Goal: Task Accomplishment & Management: Use online tool/utility

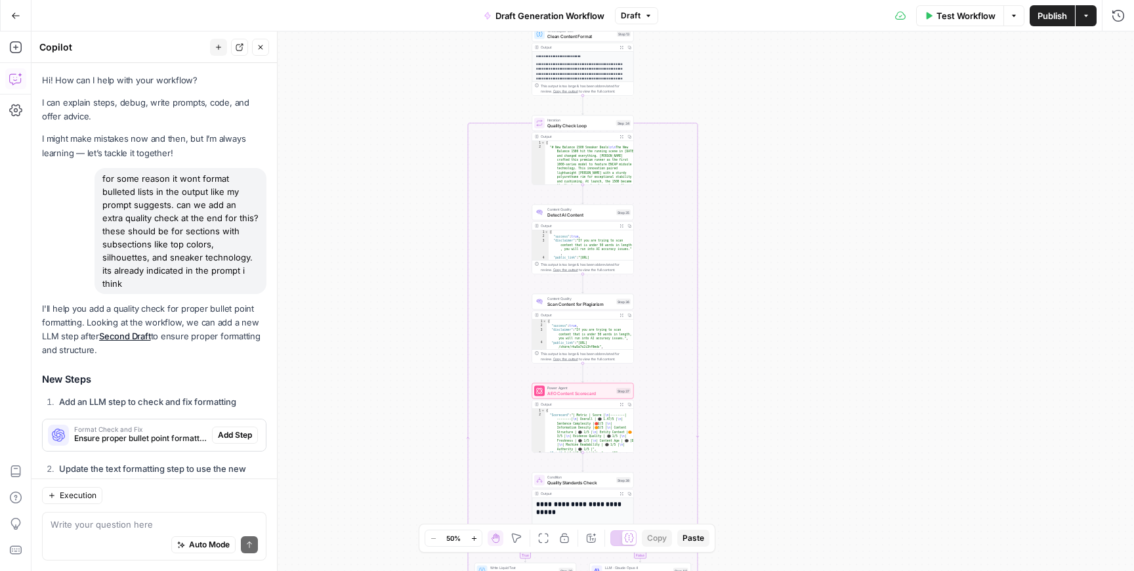
scroll to position [204, 0]
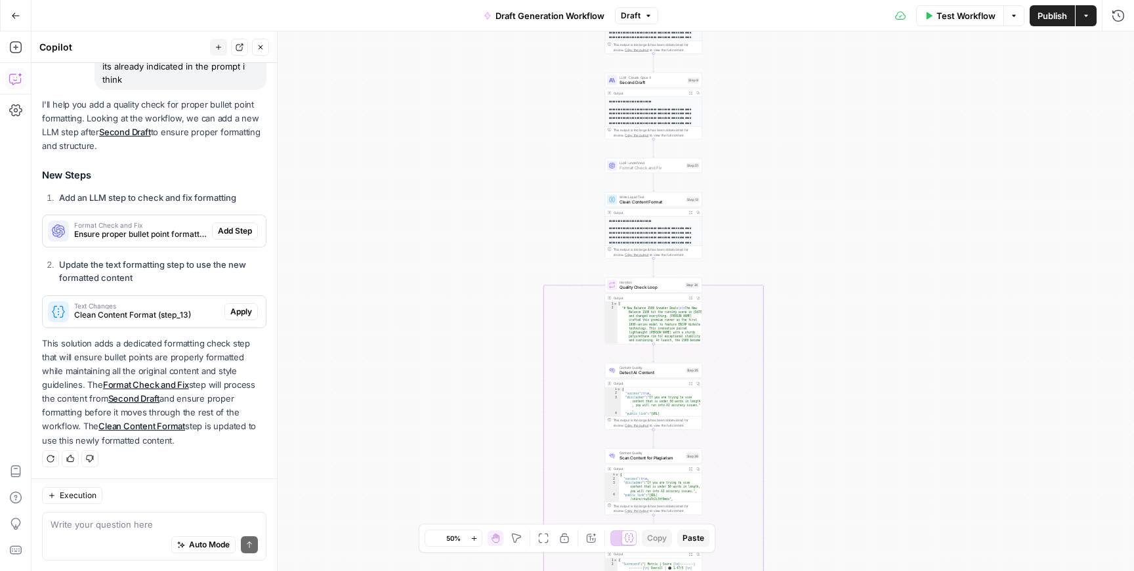
click at [236, 226] on span "Add Step" at bounding box center [235, 231] width 34 height 12
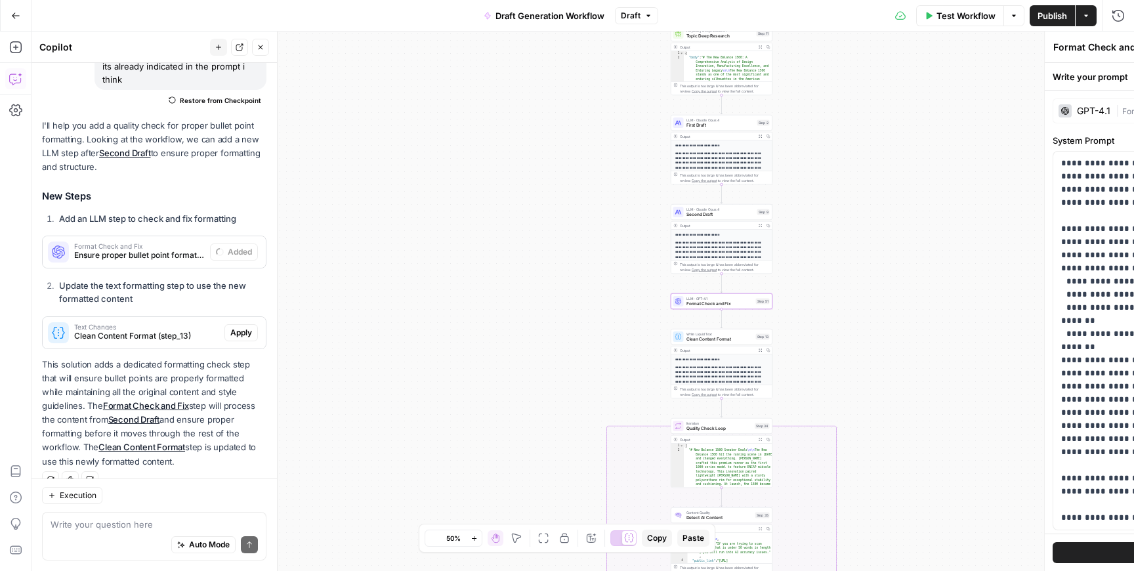
scroll to position [225, 0]
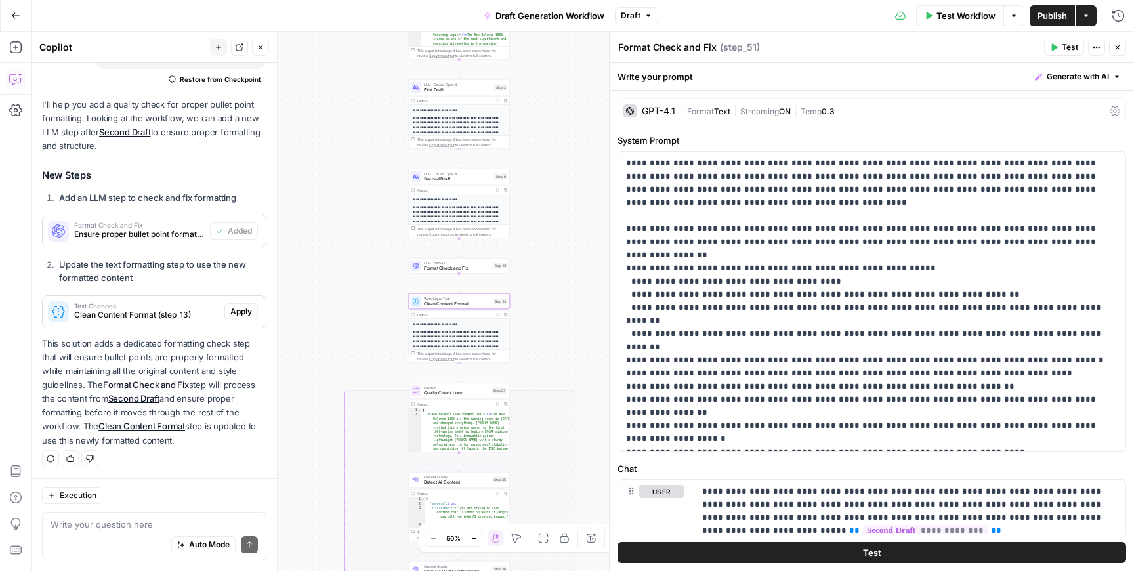
click at [245, 313] on span "Apply" at bounding box center [241, 312] width 22 height 12
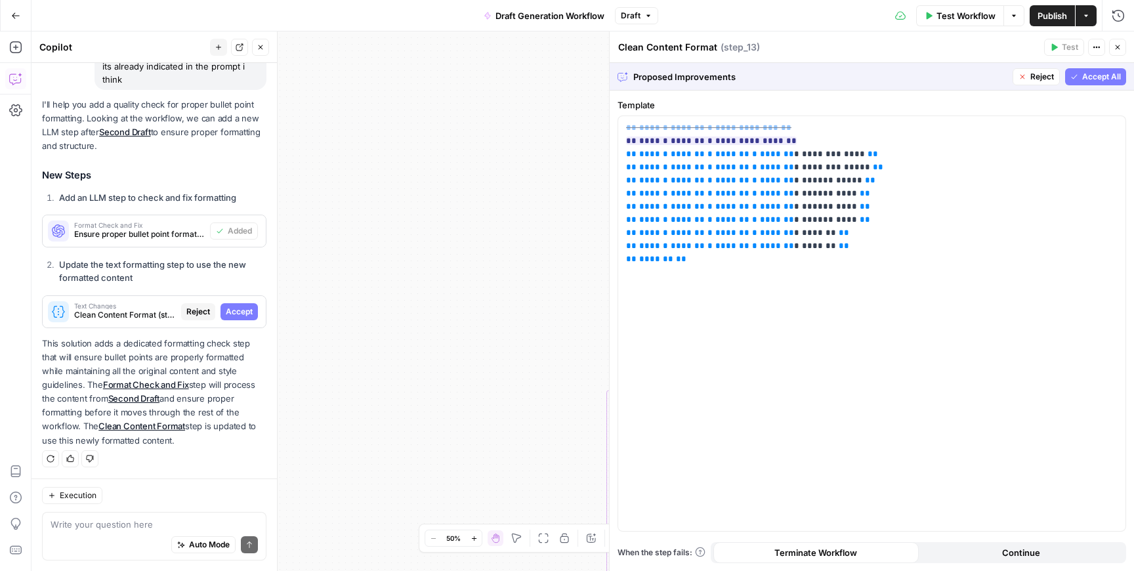
click at [245, 313] on span "Accept" at bounding box center [239, 312] width 27 height 12
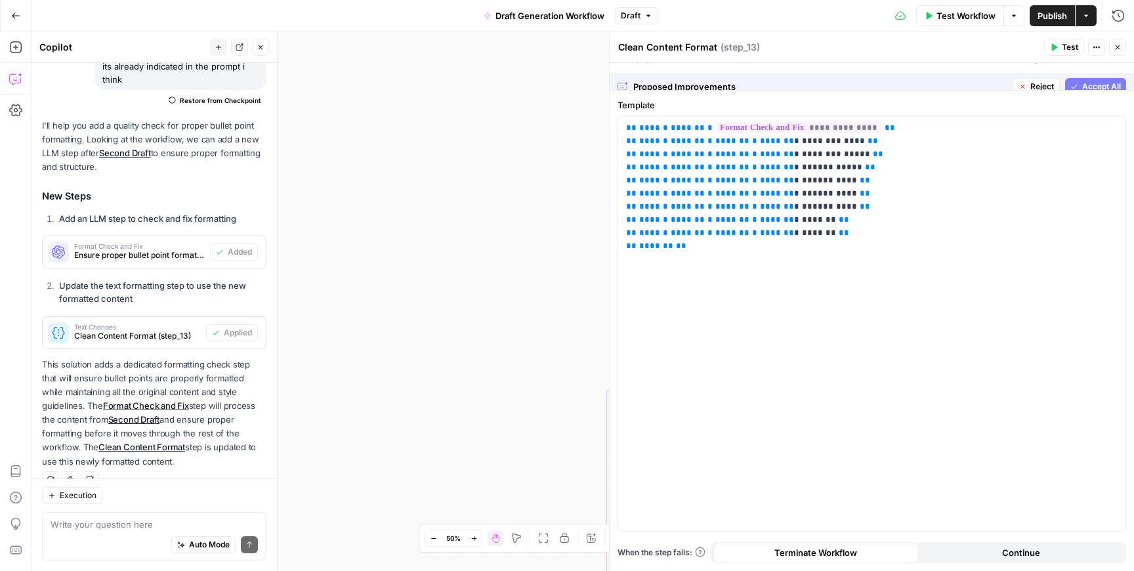
scroll to position [225, 0]
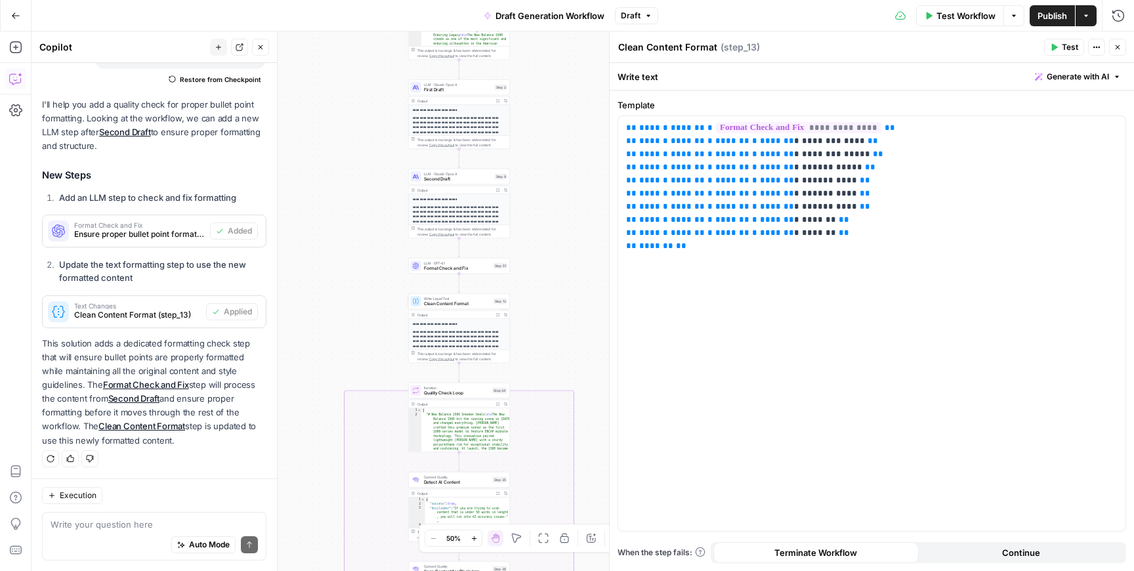
click at [971, 16] on span "Test Workflow" at bounding box center [966, 15] width 59 height 13
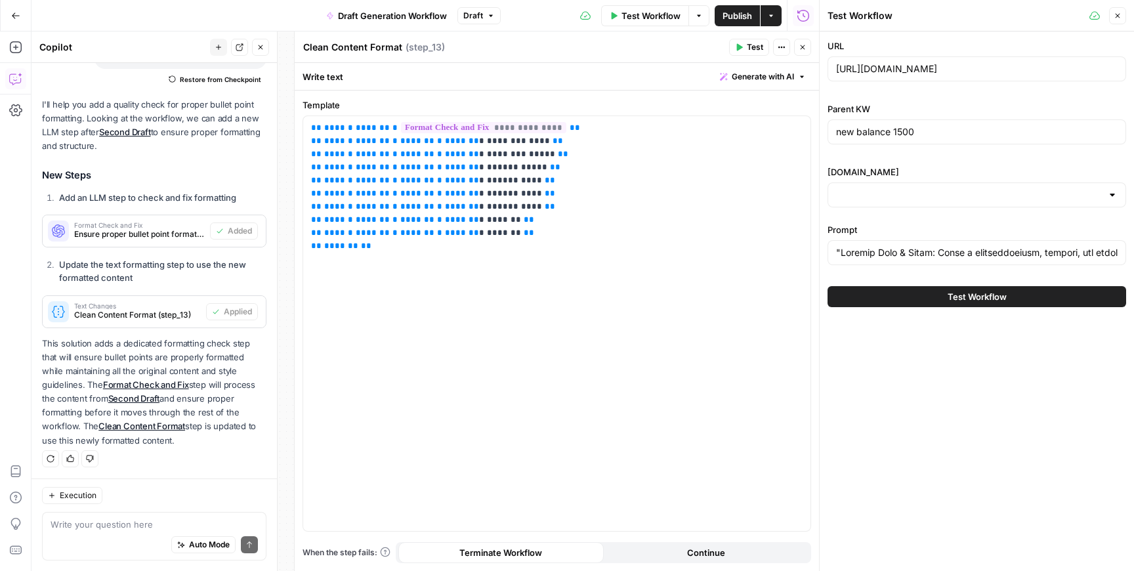
type input "[DOMAIN_NAME]"
click at [937, 299] on button "Test Workflow" at bounding box center [977, 296] width 299 height 21
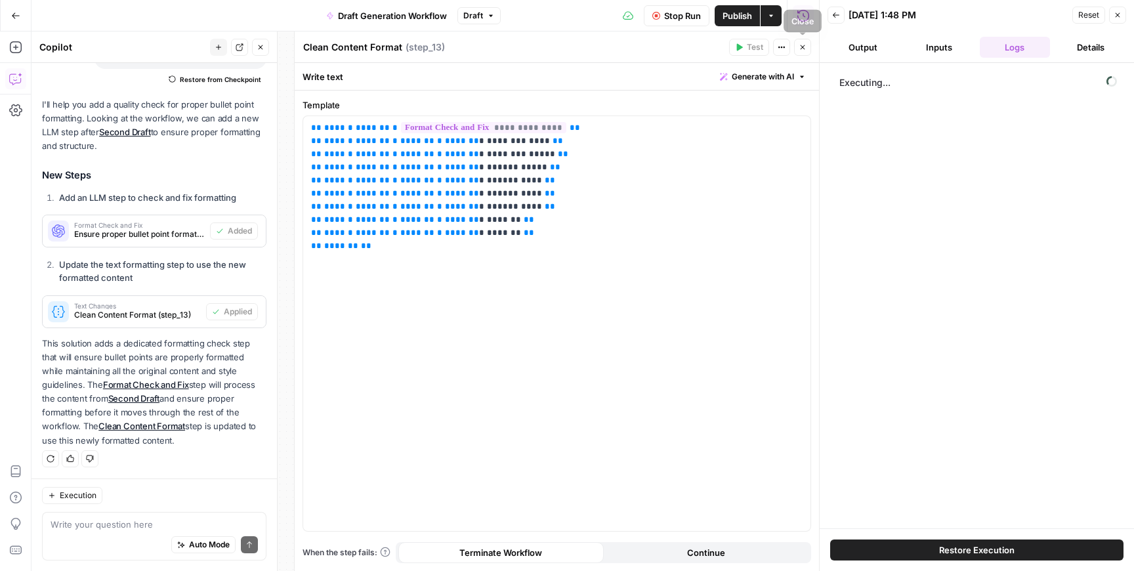
click at [805, 45] on icon "button" at bounding box center [803, 47] width 8 height 8
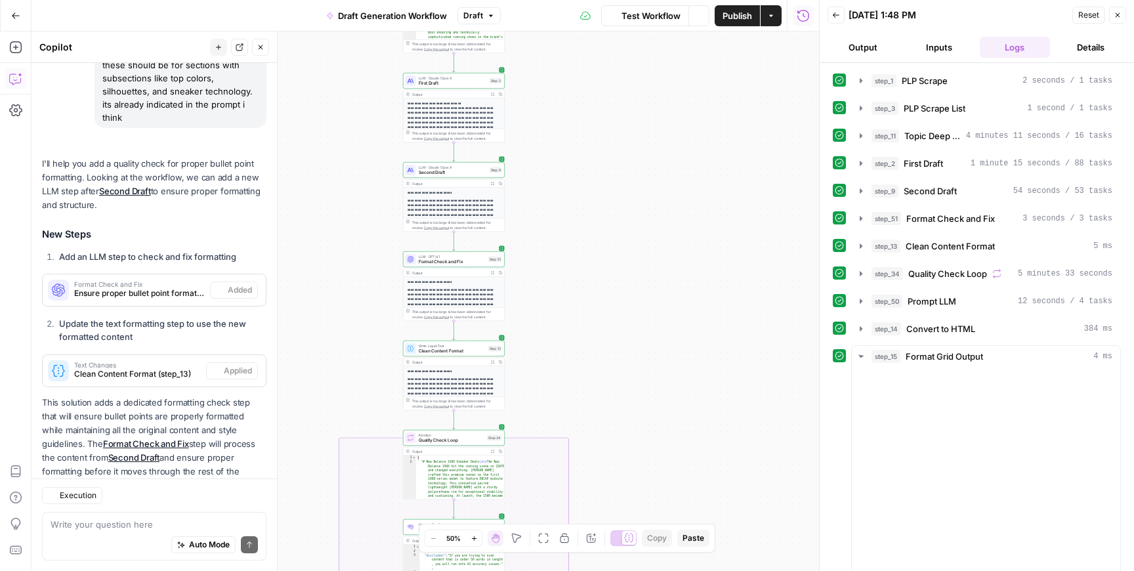
scroll to position [225, 0]
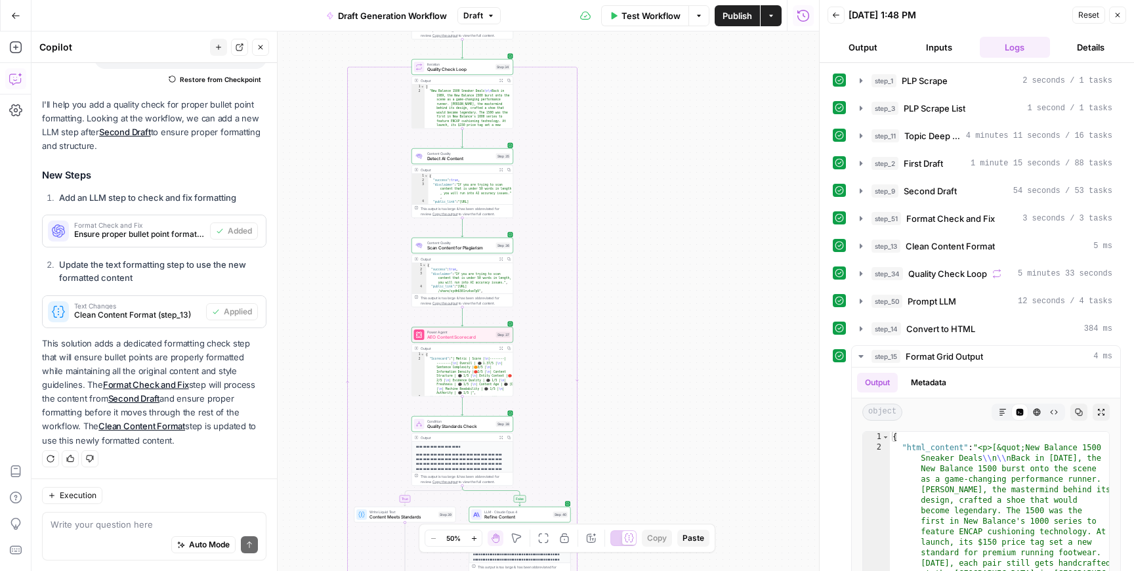
drag, startPoint x: 331, startPoint y: 355, endPoint x: 339, endPoint y: -14, distance: 369.7
click at [339, 0] on html "**********" at bounding box center [567, 285] width 1134 height 571
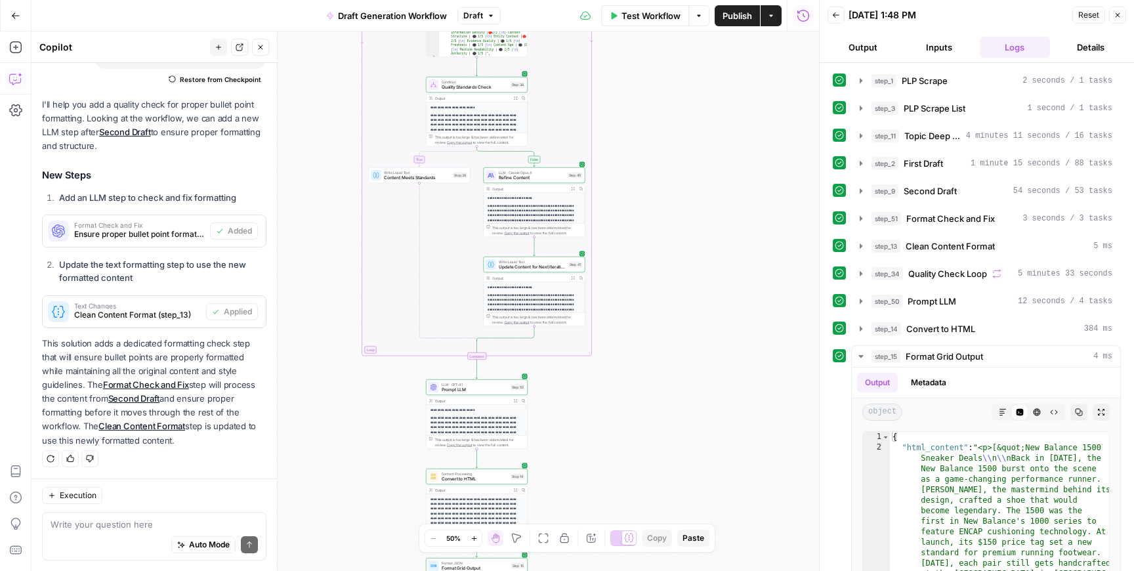
drag, startPoint x: 317, startPoint y: 349, endPoint x: 332, endPoint y: 4, distance: 345.6
click at [332, 4] on div "**********" at bounding box center [409, 285] width 819 height 571
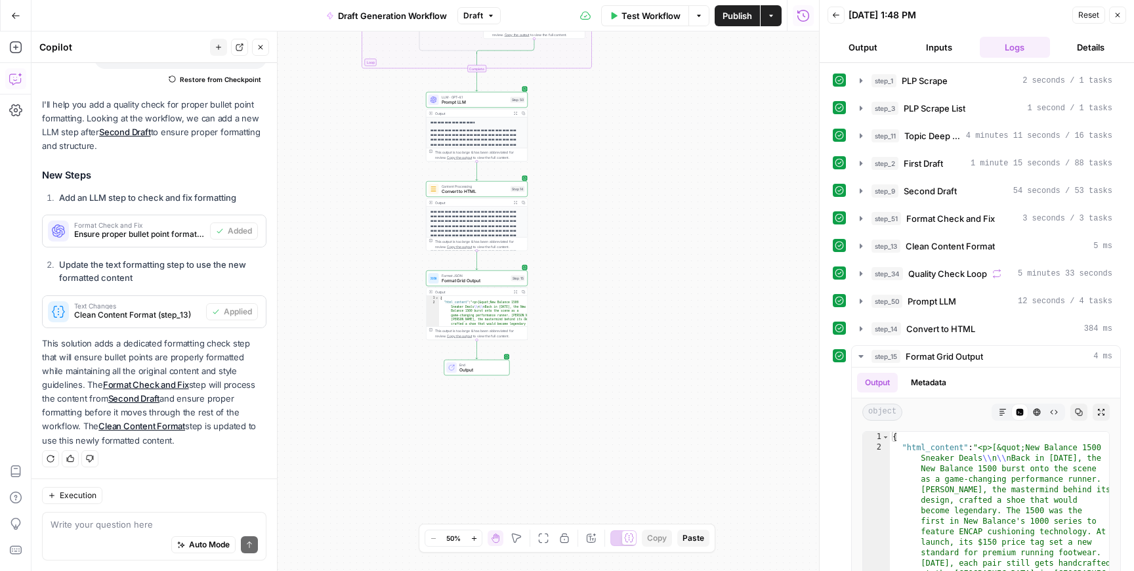
drag, startPoint x: 340, startPoint y: 387, endPoint x: 339, endPoint y: 106, distance: 280.9
click at [339, 106] on div "**********" at bounding box center [426, 302] width 788 height 540
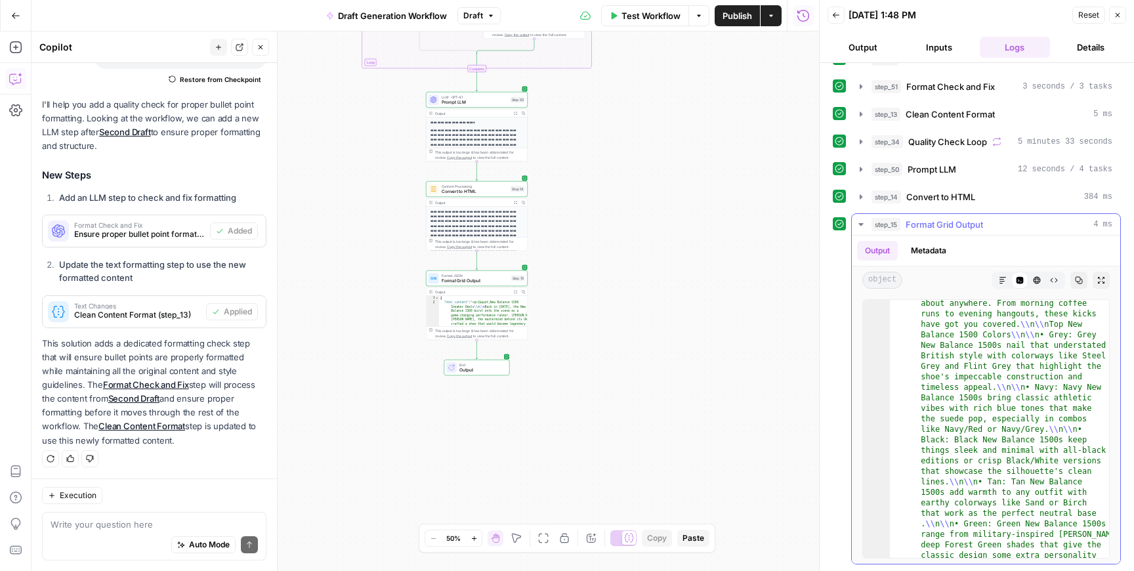
scroll to position [286, 0]
